Goal: Transaction & Acquisition: Obtain resource

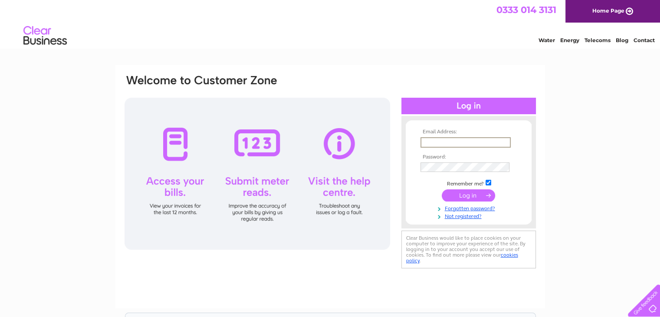
drag, startPoint x: 0, startPoint y: 0, endPoint x: 443, endPoint y: 142, distance: 464.7
click at [443, 142] on input "text" at bounding box center [465, 142] width 90 height 10
type input "alisonfarr4@virginmedia.com"
click at [442, 189] on input "submit" at bounding box center [468, 195] width 53 height 12
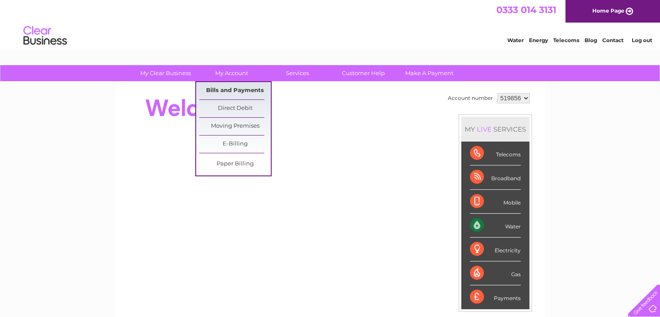
click at [226, 89] on link "Bills and Payments" at bounding box center [235, 90] width 72 height 17
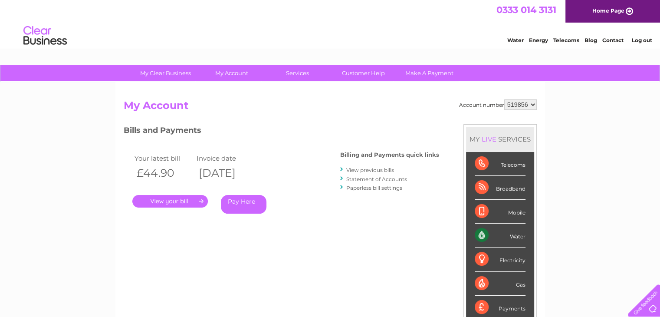
click at [175, 202] on link "." at bounding box center [169, 201] width 75 height 13
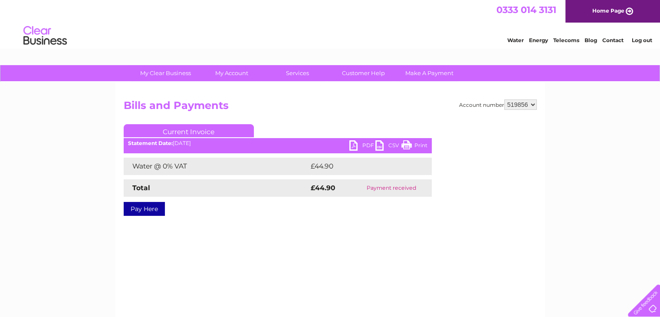
click at [351, 144] on link "PDF" at bounding box center [362, 146] width 26 height 13
click at [646, 40] on link "Log out" at bounding box center [641, 40] width 20 height 7
